Goal: Task Accomplishment & Management: Use online tool/utility

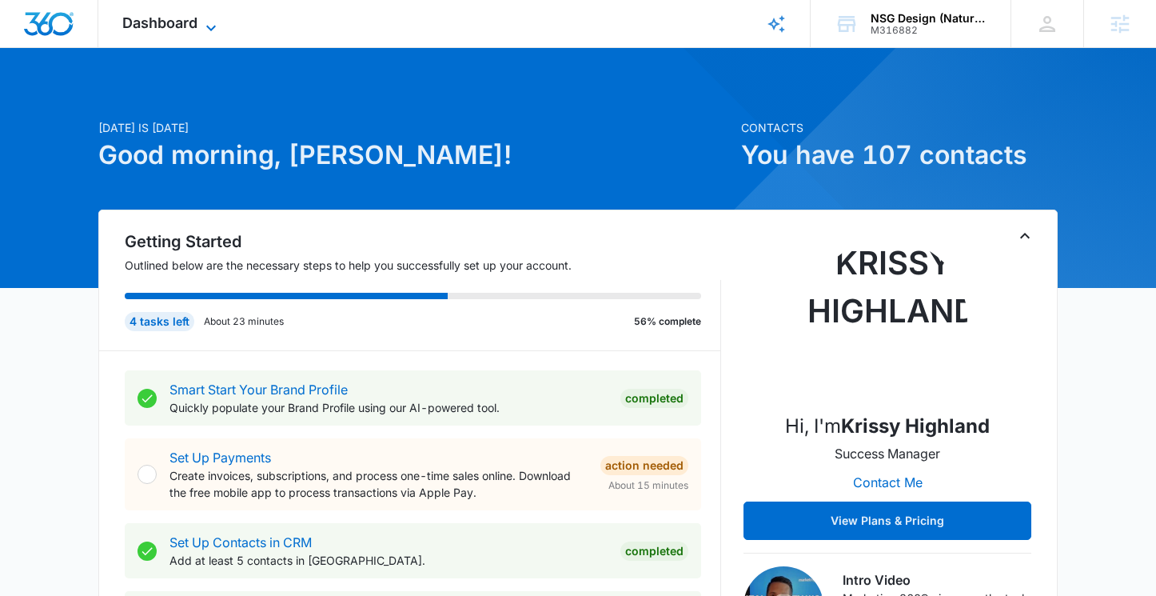
click at [182, 20] on span "Dashboard" at bounding box center [159, 22] width 75 height 17
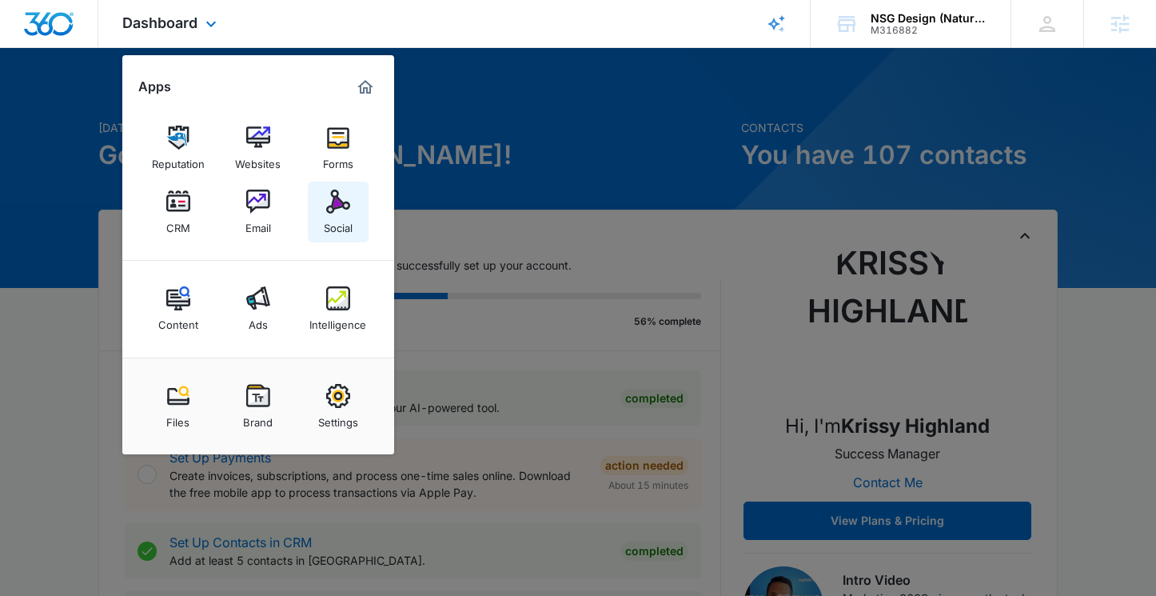
click at [355, 206] on link "Social" at bounding box center [338, 212] width 61 height 61
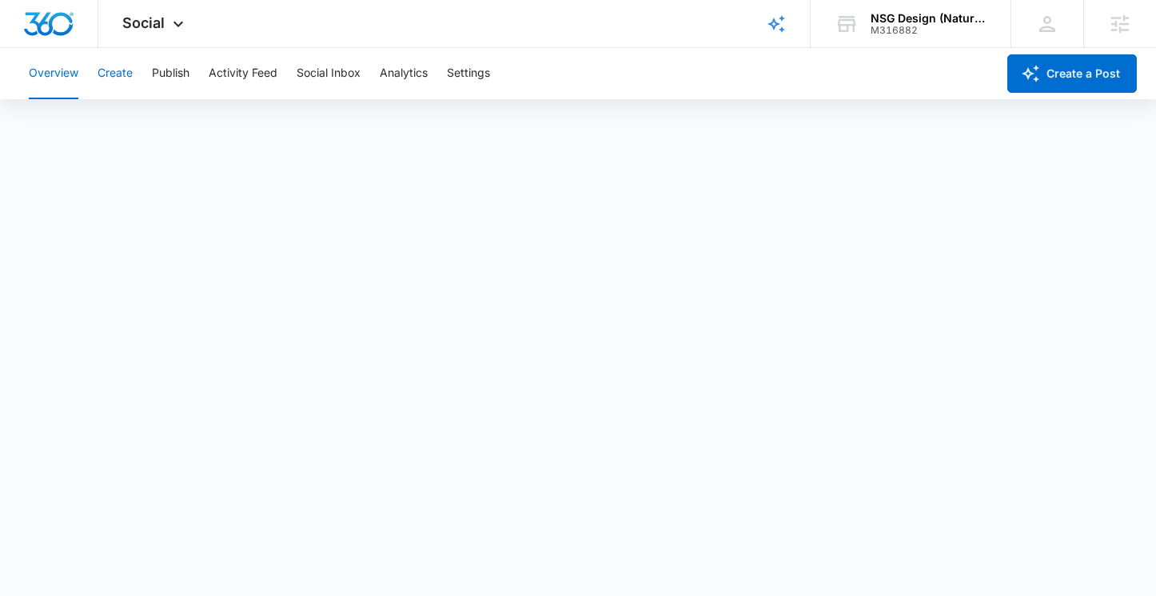
click at [128, 77] on button "Create" at bounding box center [115, 73] width 35 height 51
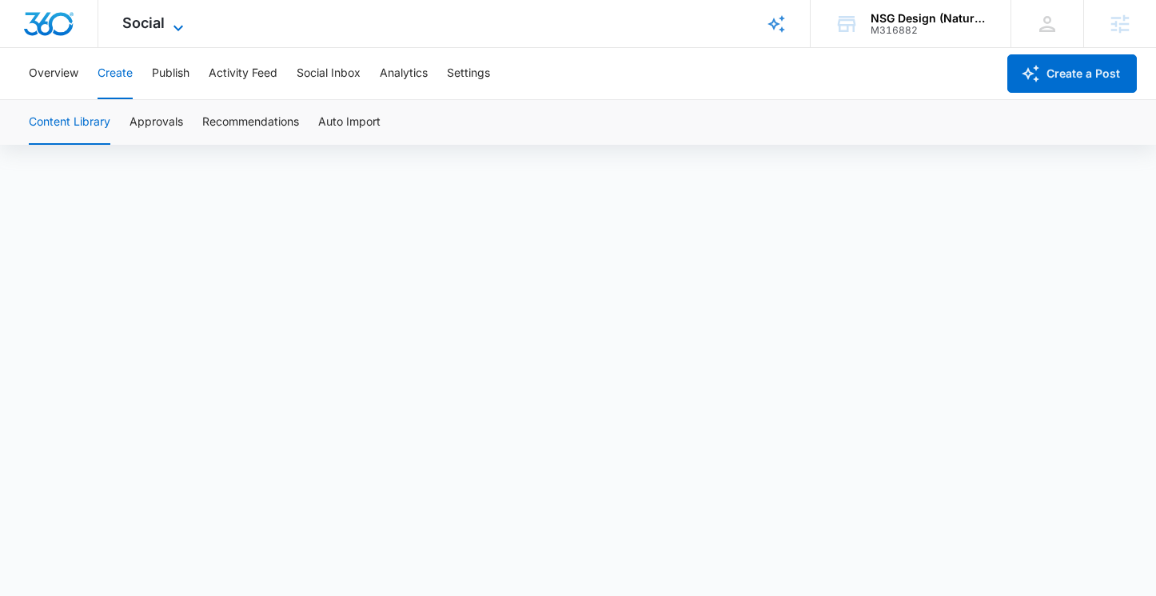
click at [162, 27] on span "Social" at bounding box center [143, 22] width 42 height 17
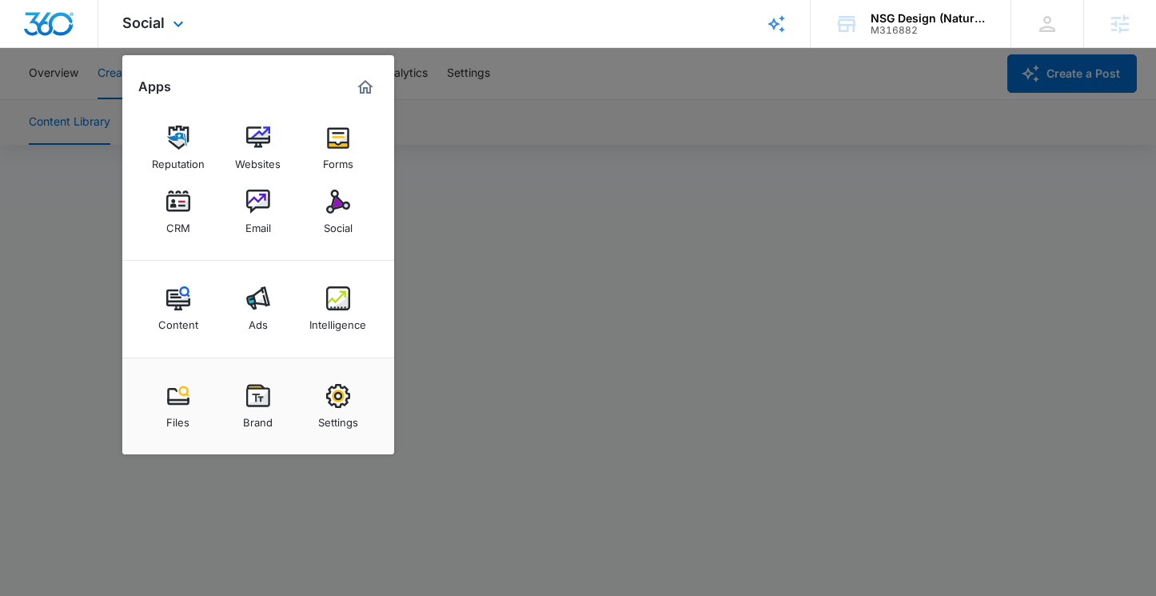
drag, startPoint x: 255, startPoint y: 137, endPoint x: 770, endPoint y: 9, distance: 530.6
click at [264, 142] on img at bounding box center [258, 138] width 24 height 24
